Goal: Task Accomplishment & Management: Use online tool/utility

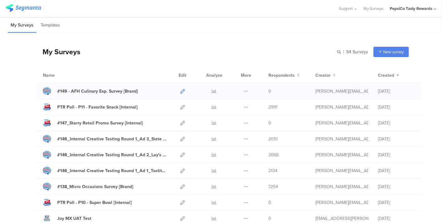
click at [180, 89] on icon at bounding box center [182, 91] width 5 height 5
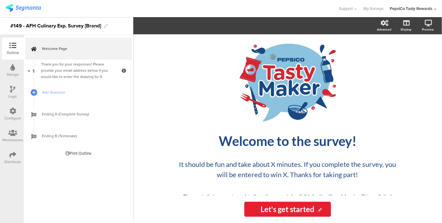
click at [15, 7] on img at bounding box center [23, 8] width 35 height 8
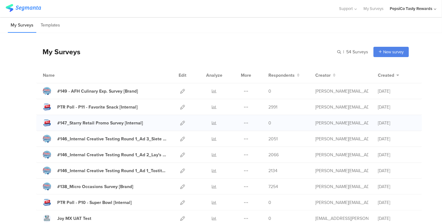
scroll to position [25, 0]
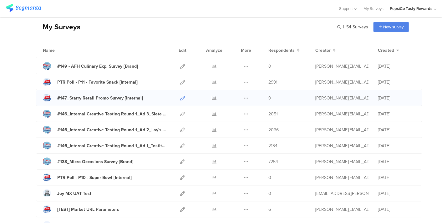
click at [180, 98] on icon at bounding box center [182, 98] width 5 height 5
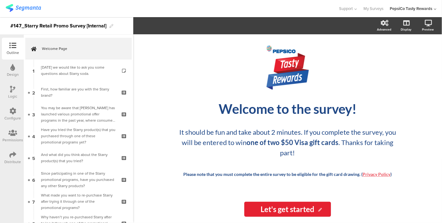
click at [12, 157] on icon at bounding box center [12, 155] width 7 height 7
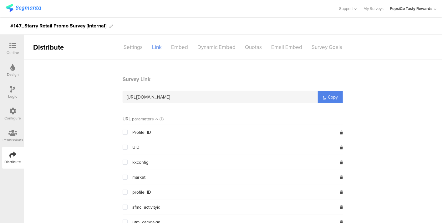
click at [12, 113] on icon at bounding box center [12, 111] width 7 height 7
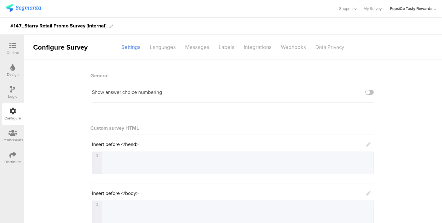
click at [18, 169] on div "Distribute" at bounding box center [13, 158] width 22 height 22
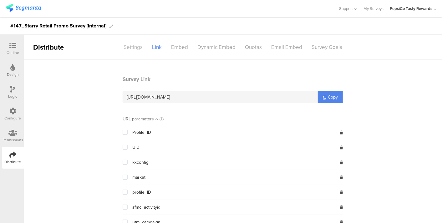
click at [131, 48] on div "Settings" at bounding box center [133, 47] width 28 height 11
